Goal: Browse casually

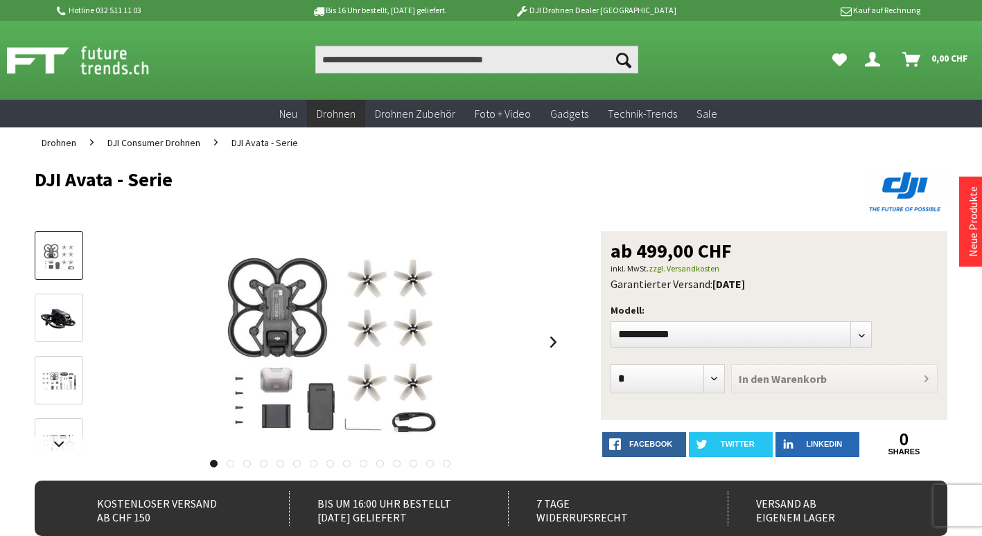
scroll to position [69, 0]
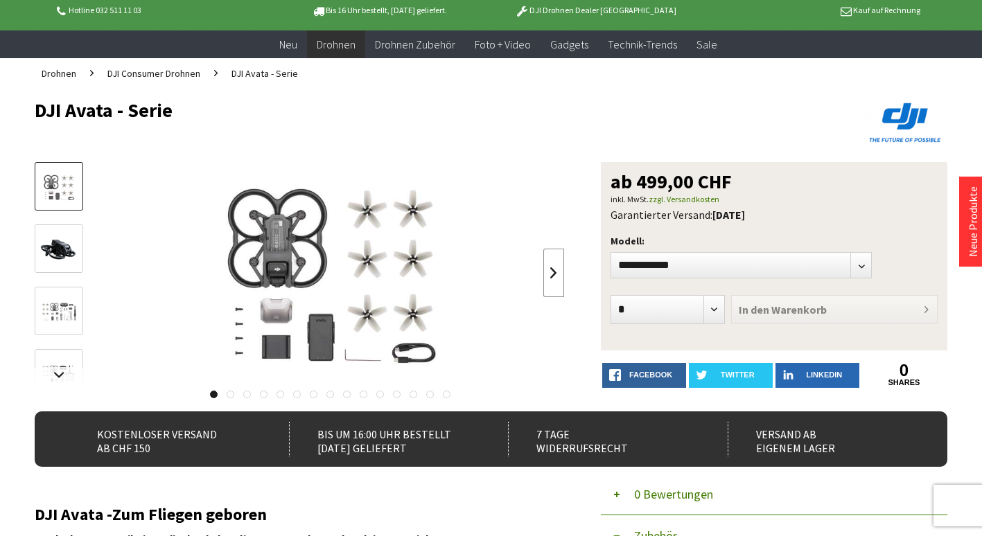
click at [549, 273] on link at bounding box center [553, 273] width 21 height 49
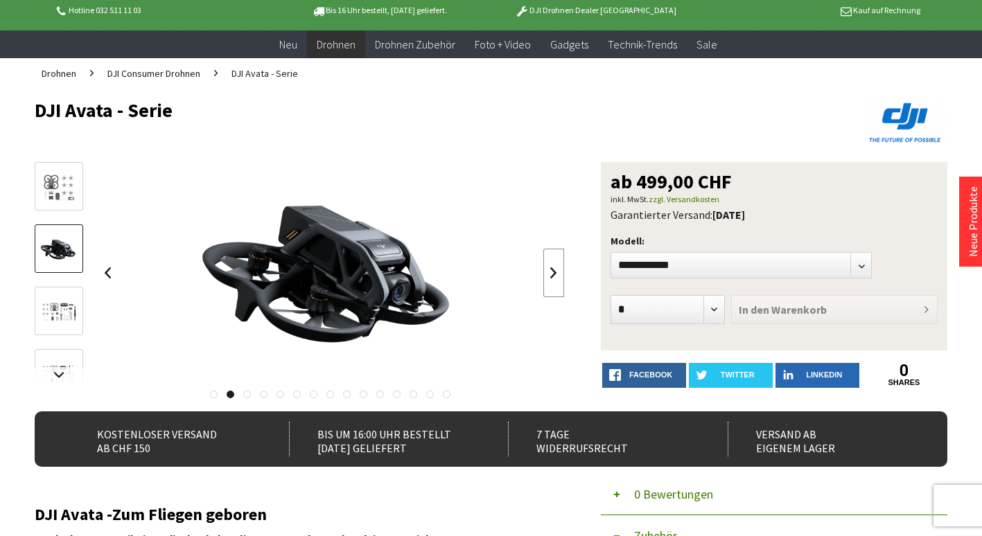
click at [549, 273] on link at bounding box center [553, 273] width 21 height 49
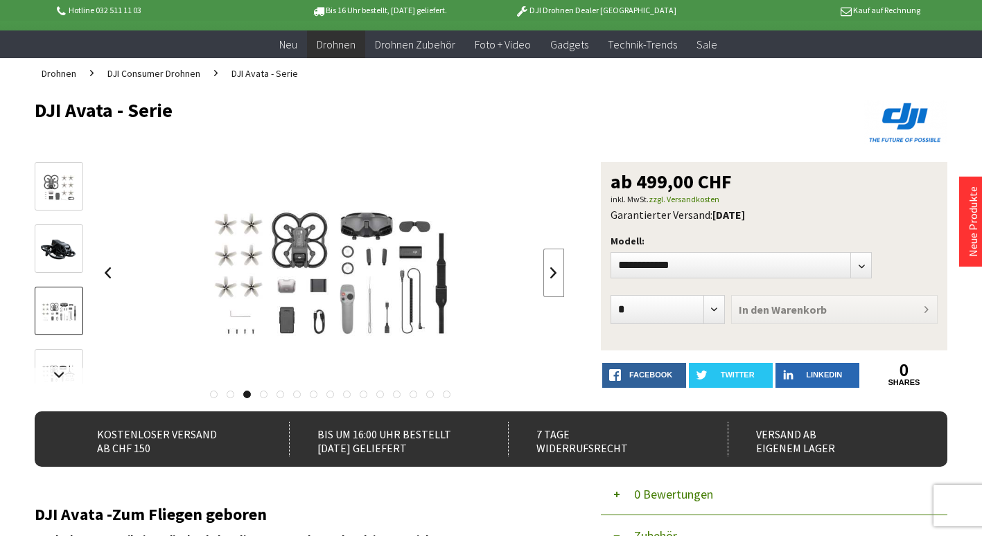
click at [549, 273] on link at bounding box center [553, 273] width 21 height 49
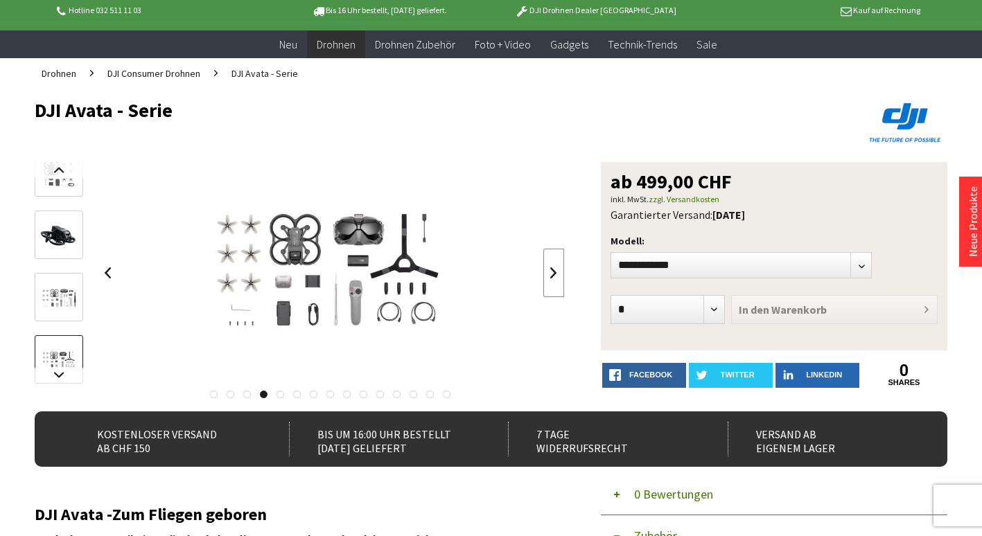
click at [549, 273] on link at bounding box center [553, 273] width 21 height 49
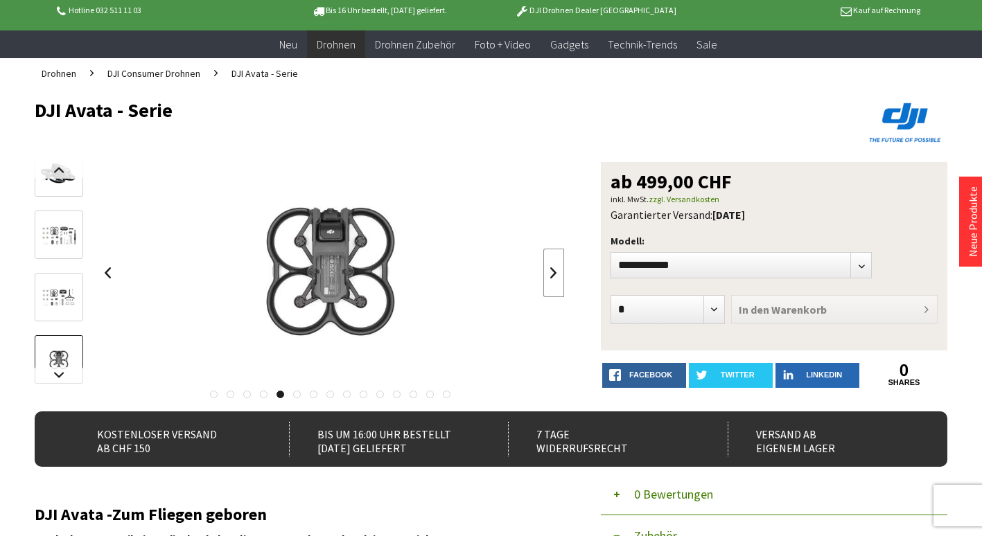
click at [549, 273] on link at bounding box center [553, 273] width 21 height 49
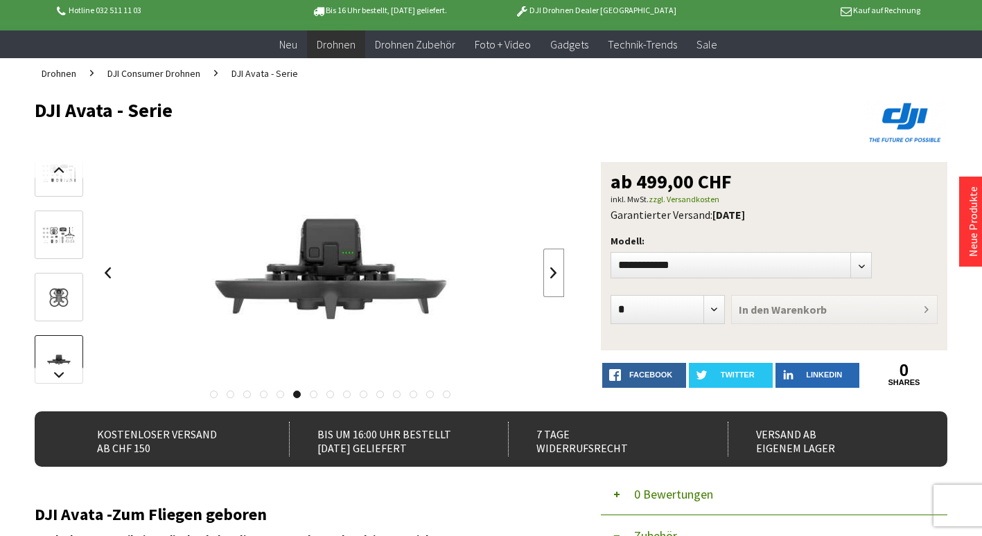
click at [549, 273] on link at bounding box center [553, 273] width 21 height 49
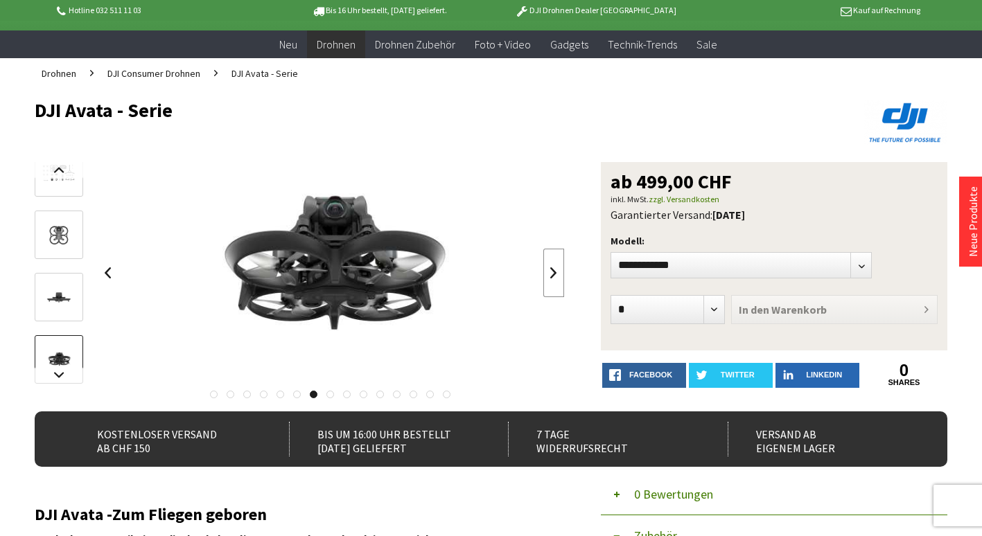
click at [549, 273] on link at bounding box center [553, 273] width 21 height 49
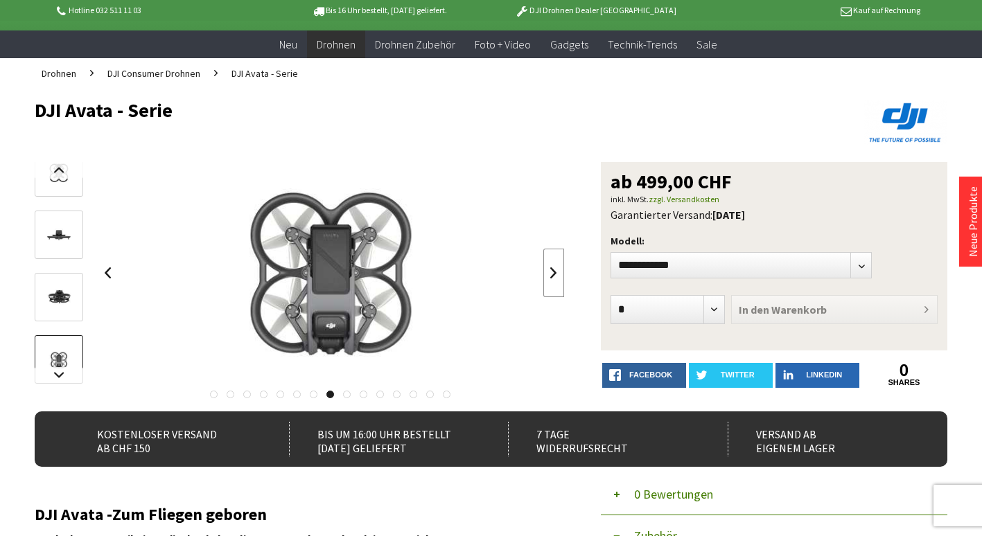
click at [549, 273] on link at bounding box center [553, 273] width 21 height 49
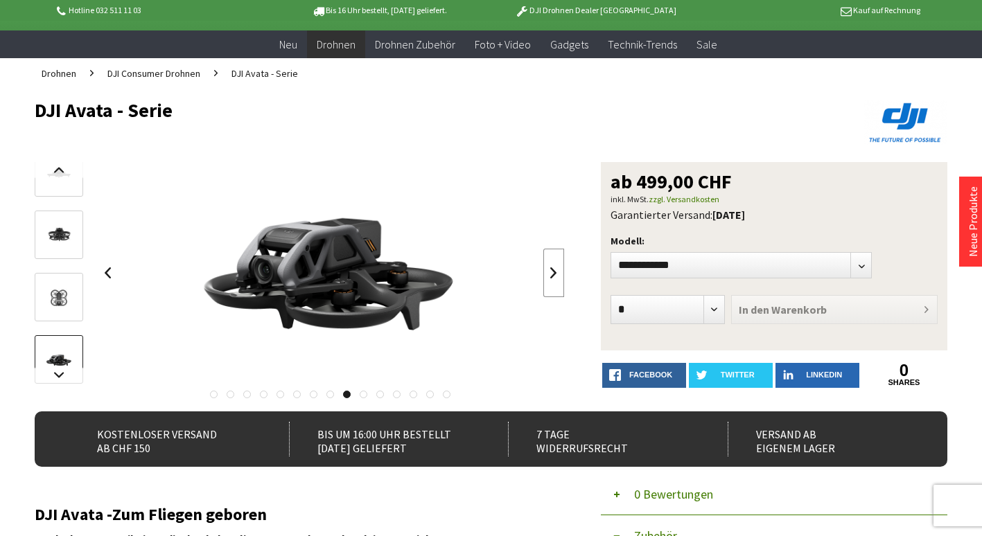
click at [549, 273] on link at bounding box center [553, 273] width 21 height 49
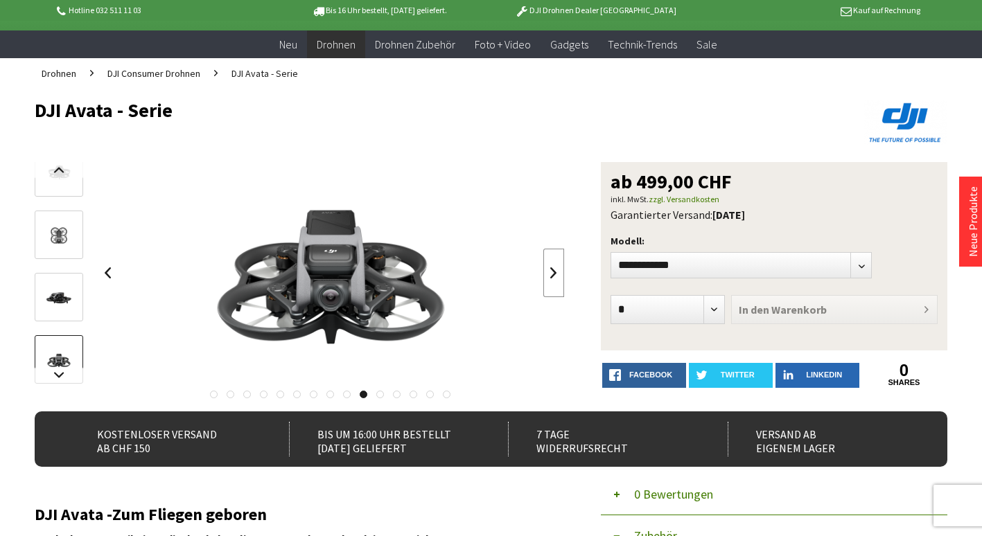
click at [549, 273] on link at bounding box center [553, 273] width 21 height 49
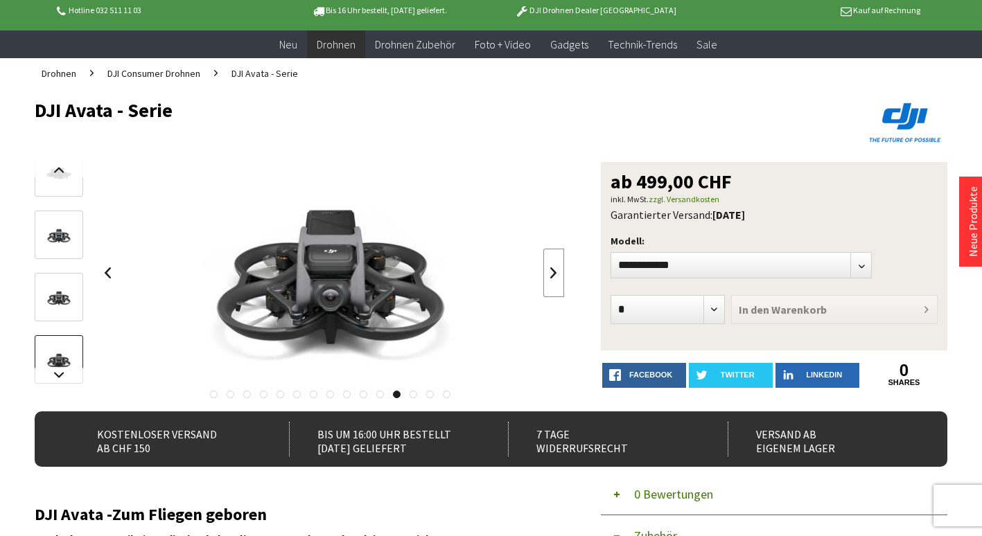
click at [549, 273] on link at bounding box center [553, 273] width 21 height 49
